Goal: Find specific page/section: Find specific page/section

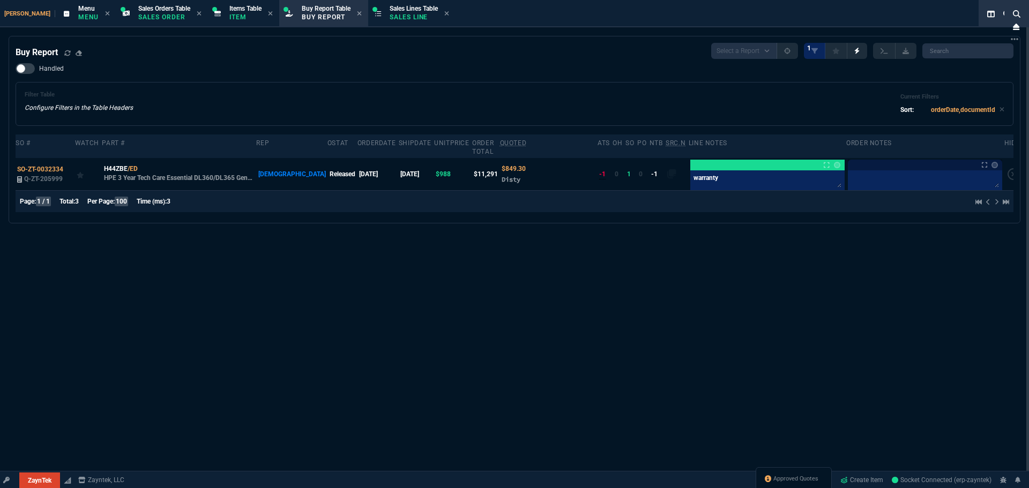
select select "9: OCAM"
click at [156, 61] on div "Buy Report Select a Report Not Purchased 1 Handled Filter Table Configure Filte…" at bounding box center [515, 130] width 998 height 174
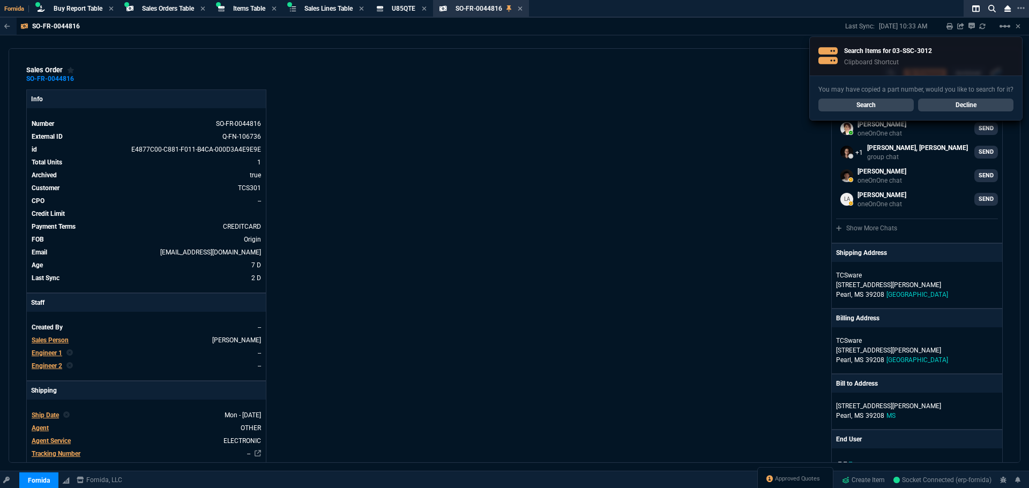
select select "9: OCAM"
click at [860, 109] on link "Search" at bounding box center [865, 105] width 95 height 13
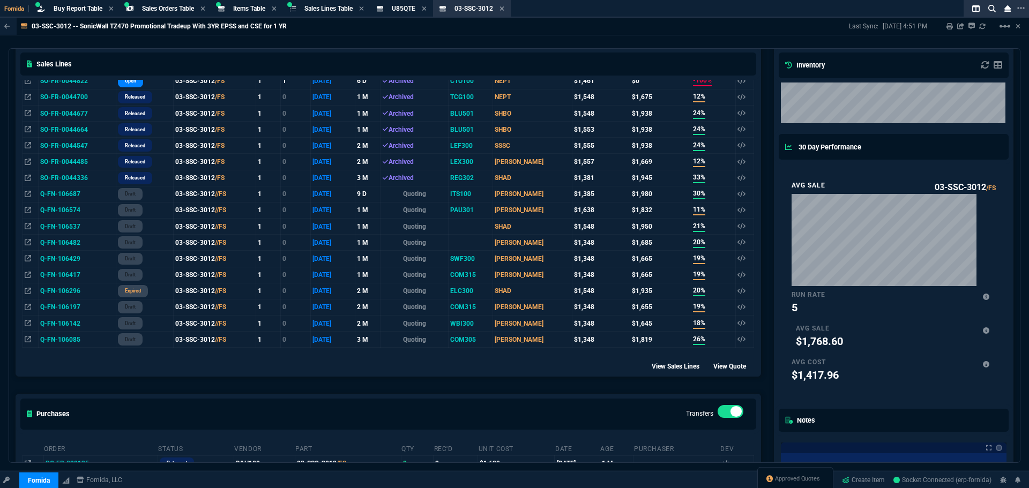
scroll to position [509, 0]
